Goal: Information Seeking & Learning: Learn about a topic

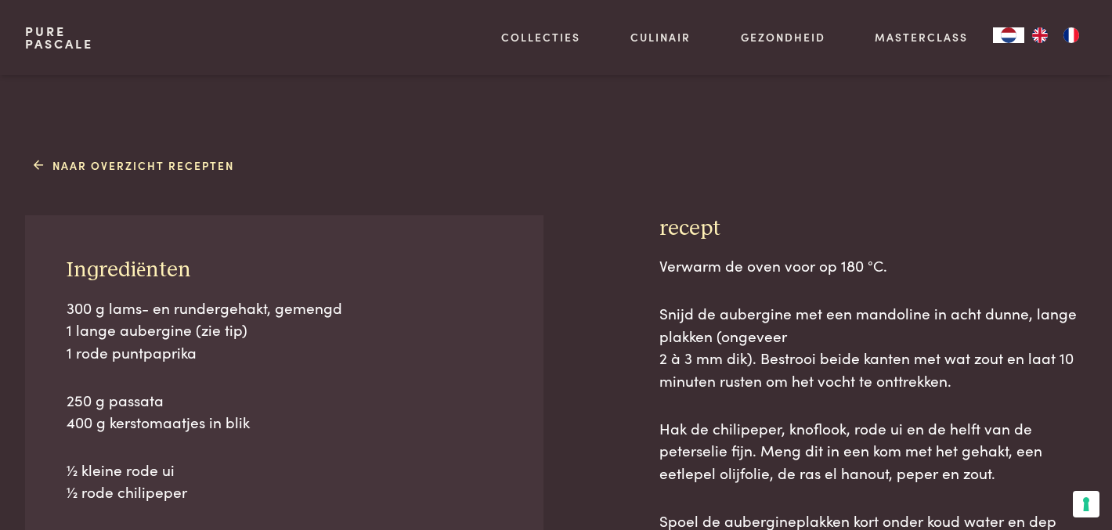
scroll to position [603, 0]
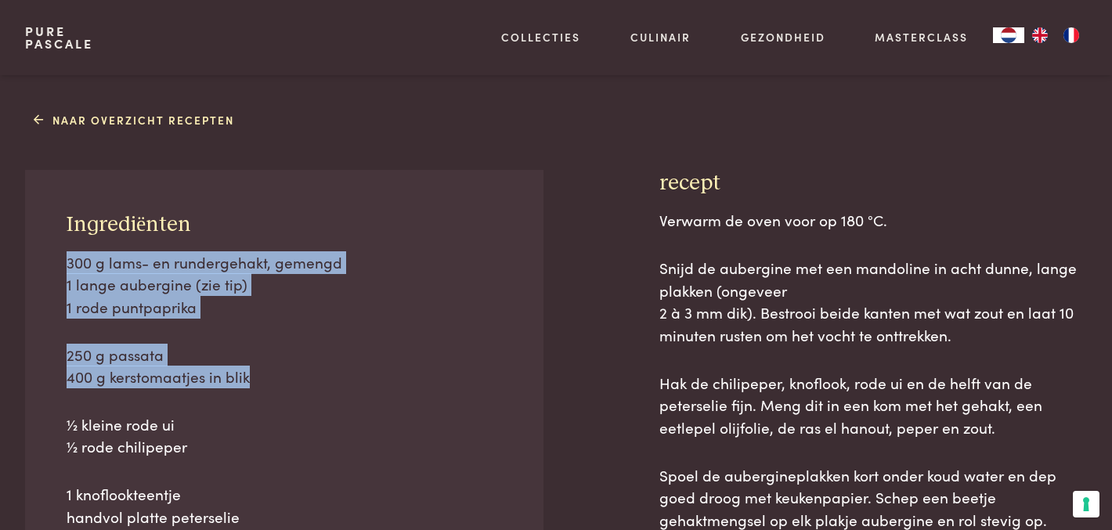
drag, startPoint x: 68, startPoint y: 263, endPoint x: 355, endPoint y: 375, distance: 307.7
click at [355, 375] on div "300 g lams- en rundergehakt, gemengd 1 lange aubergine (zie tip) 1 rode puntpap…" at bounding box center [284, 459] width 435 height 417
copy div "300 g lams- en rundergehakt, gemengd 1 lange aubergine (zie tip) 1 rode puntpap…"
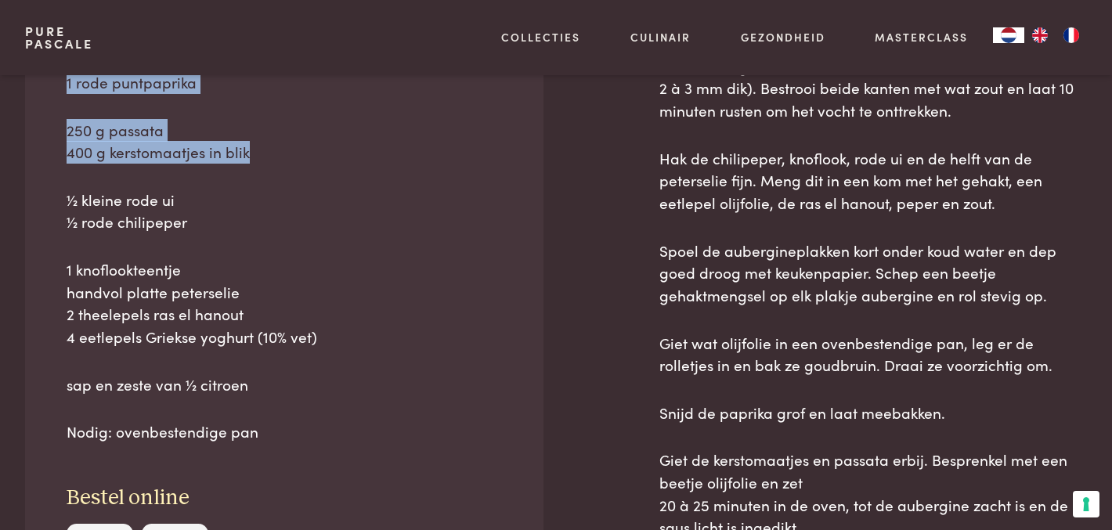
scroll to position [829, 0]
drag, startPoint x: 332, startPoint y: 341, endPoint x: 69, endPoint y: 73, distance: 375.5
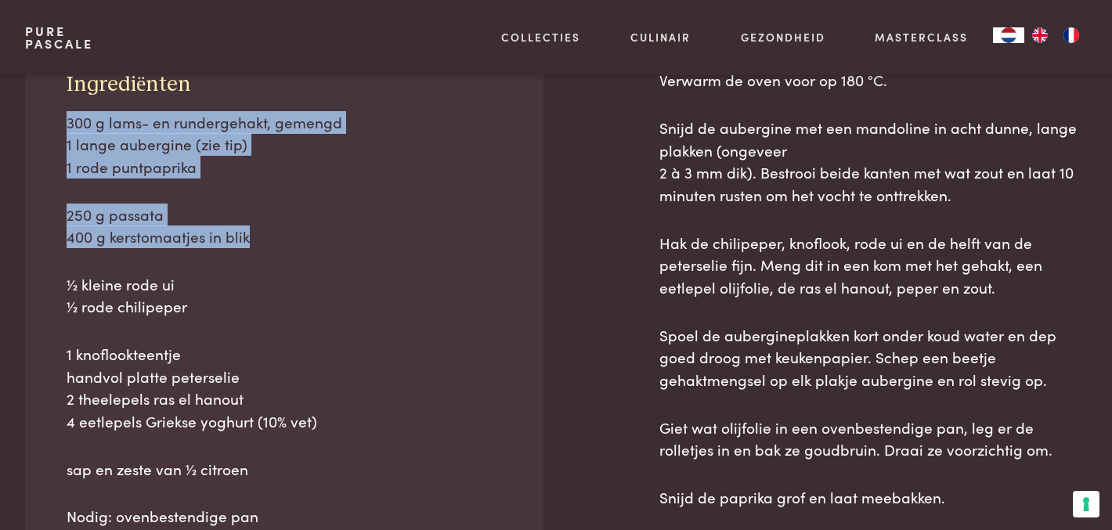
scroll to position [741, 0]
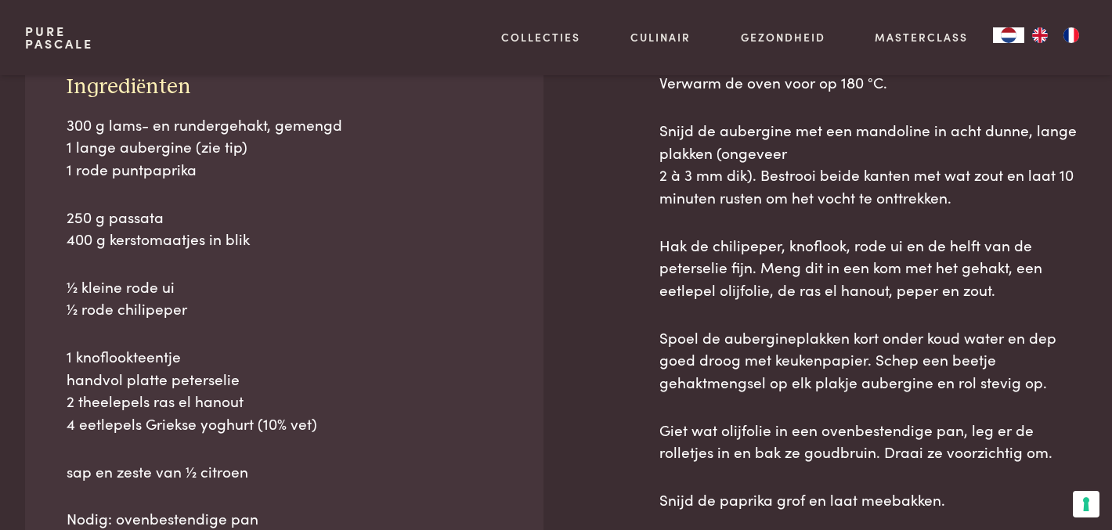
click at [81, 117] on span "300 g lams- en rundergehakt, gemengd" at bounding box center [205, 124] width 276 height 21
click at [73, 118] on span "300 g lams- en rundergehakt, gemengd" at bounding box center [205, 124] width 276 height 21
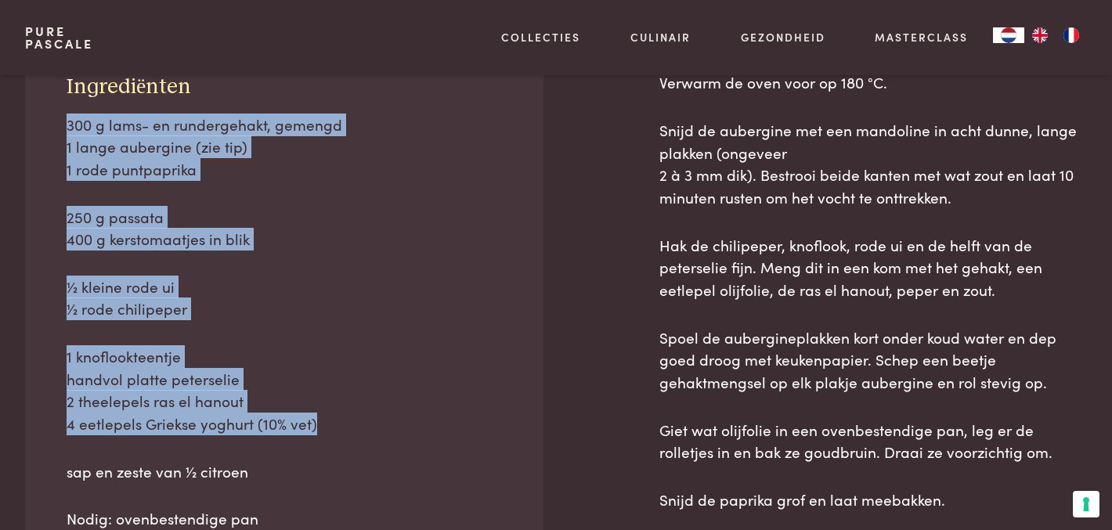
drag, startPoint x: 68, startPoint y: 127, endPoint x: 349, endPoint y: 455, distance: 432.1
click at [349, 455] on div "300 g lams- en rundergehakt, gemengd 1 lange aubergine (zie tip) 1 rode puntpap…" at bounding box center [284, 322] width 435 height 417
copy div "300 g lams- en rundergehakt, gemengd 1 lange aubergine (zie tip) 1 rode puntpap…"
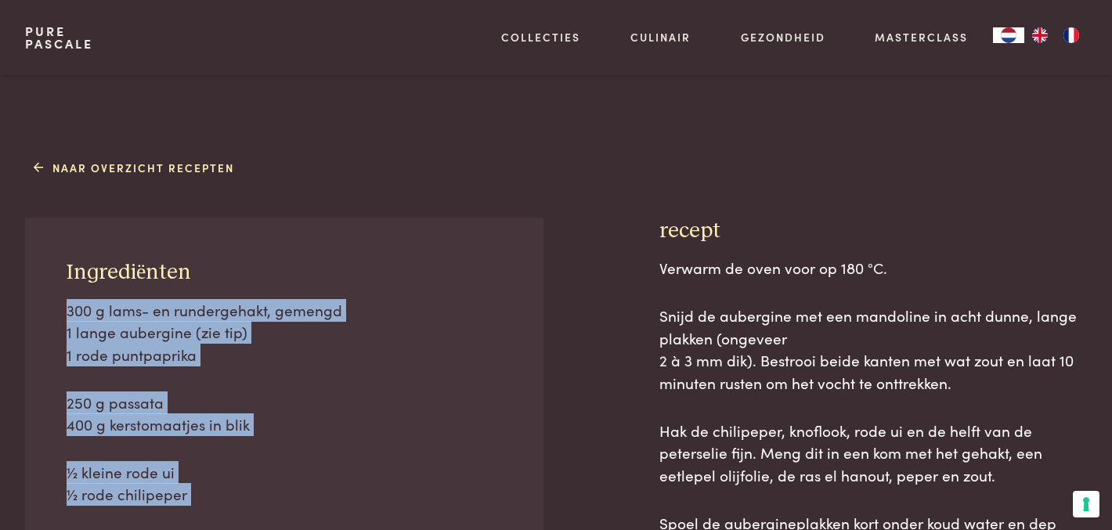
scroll to position [532, 0]
